Goal: Task Accomplishment & Management: Use online tool/utility

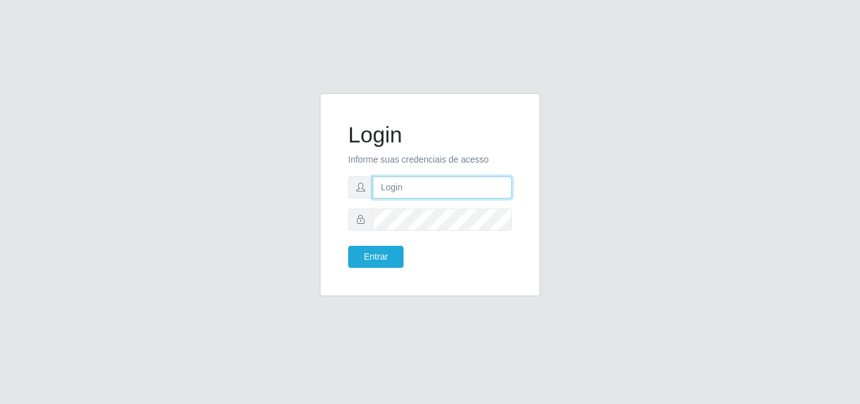
click at [405, 183] on input "text" at bounding box center [442, 187] width 139 height 22
type input "[EMAIL_ADDRESS][DOMAIN_NAME]"
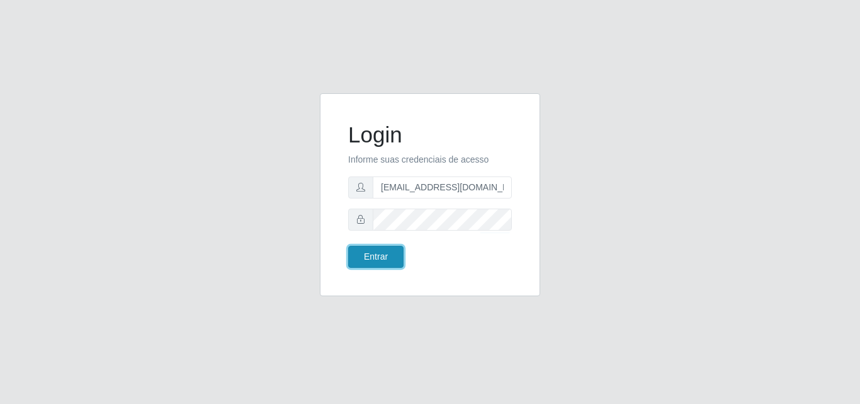
click at [385, 258] on button "Entrar" at bounding box center [375, 257] width 55 height 22
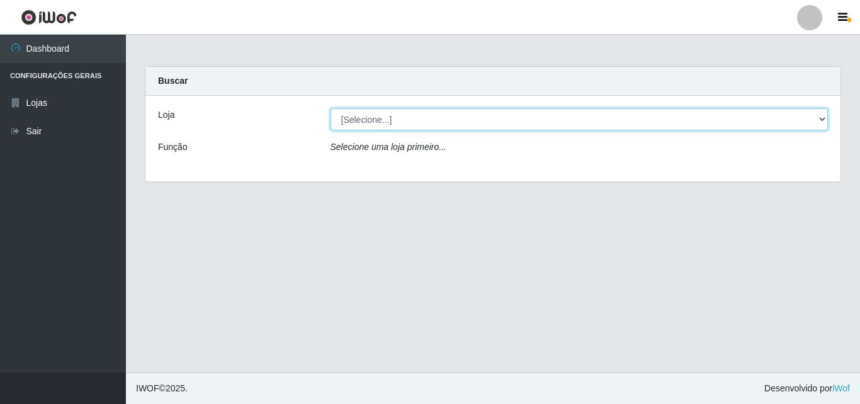
click at [820, 121] on select "[Selecione...] Corte Fácil - Unidade Emaús" at bounding box center [580, 119] width 498 height 22
select select "201"
click at [331, 108] on select "[Selecione...] Corte Fácil - Unidade Emaús" at bounding box center [580, 119] width 498 height 22
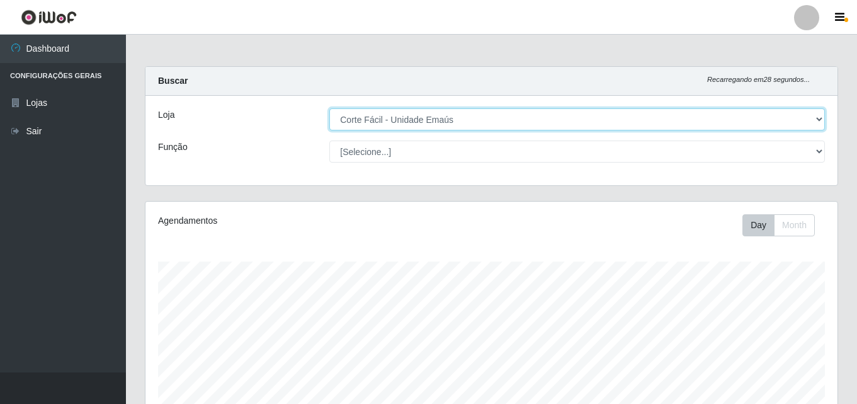
scroll to position [261, 692]
